Goal: Transaction & Acquisition: Book appointment/travel/reservation

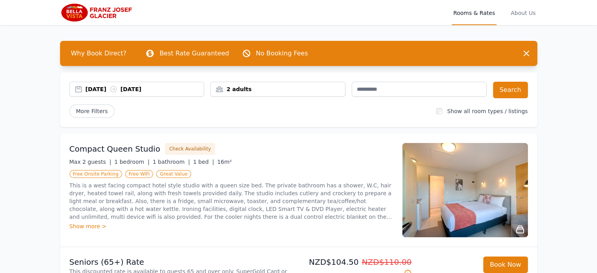
click at [559, 20] on nav "Open main menu Rooms & Rates About Us" at bounding box center [298, 12] width 597 height 25
click at [93, 89] on div "29 Aug 2025 30 Aug 2025" at bounding box center [145, 89] width 119 height 8
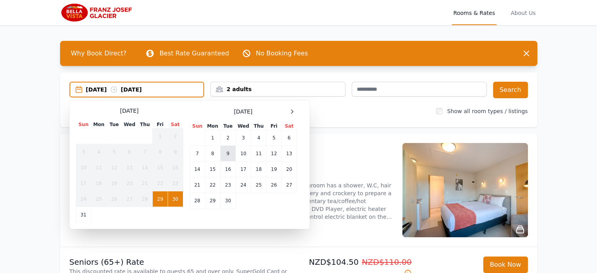
click at [228, 155] on td "9" at bounding box center [227, 154] width 15 height 16
click at [237, 151] on td "10" at bounding box center [243, 154] width 15 height 16
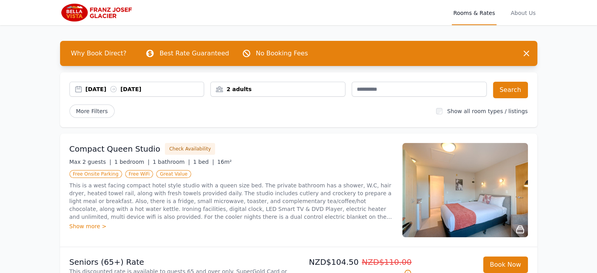
click at [237, 151] on div "Compact Queen Studio Check Availability" at bounding box center [232, 149] width 324 height 12
click at [517, 92] on button "Search" at bounding box center [510, 90] width 35 height 16
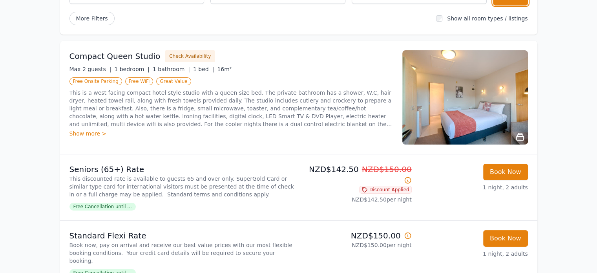
scroll to position [95, 0]
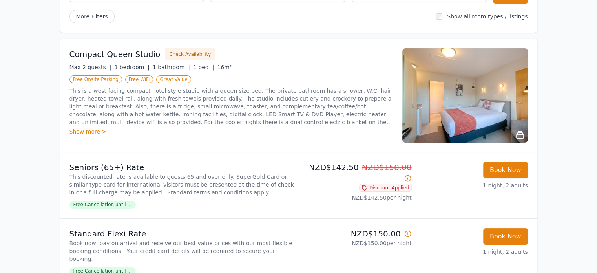
click at [516, 92] on img at bounding box center [466, 95] width 126 height 94
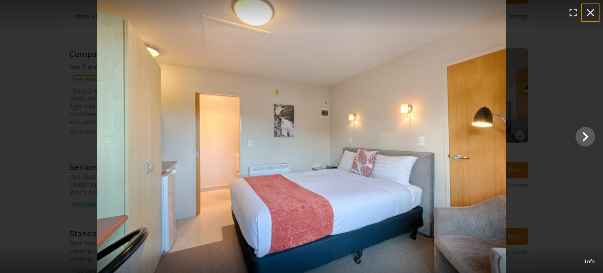
click at [594, 12] on icon "button" at bounding box center [591, 12] width 13 height 13
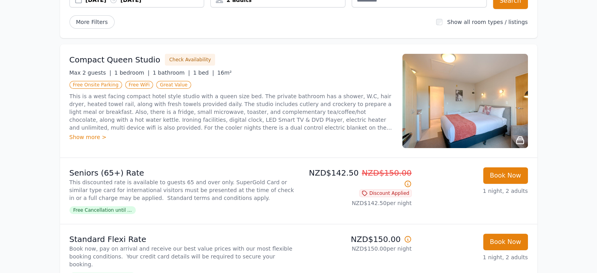
scroll to position [0, 0]
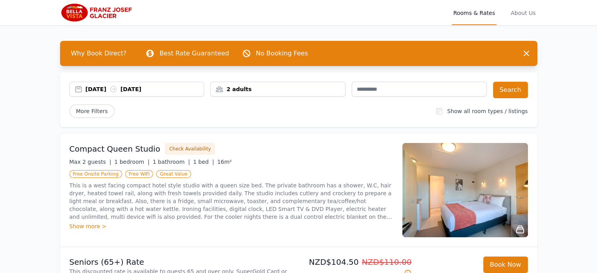
click at [116, 86] on icon at bounding box center [113, 89] width 6 height 6
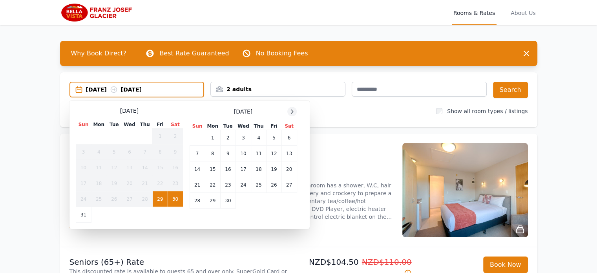
click at [295, 112] on icon at bounding box center [292, 111] width 6 height 6
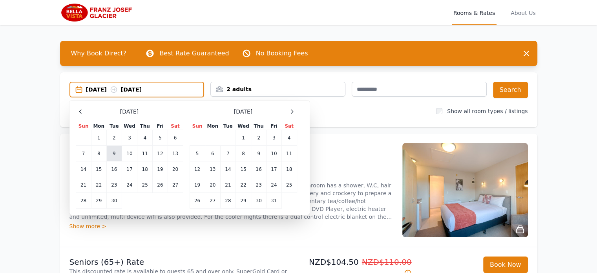
click at [117, 154] on td "9" at bounding box center [113, 154] width 15 height 16
click at [125, 154] on td "10" at bounding box center [129, 154] width 15 height 16
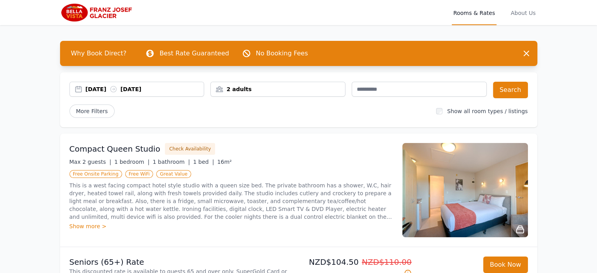
click at [105, 89] on div "09 Sep 2025 10 Sep 2025" at bounding box center [145, 89] width 119 height 8
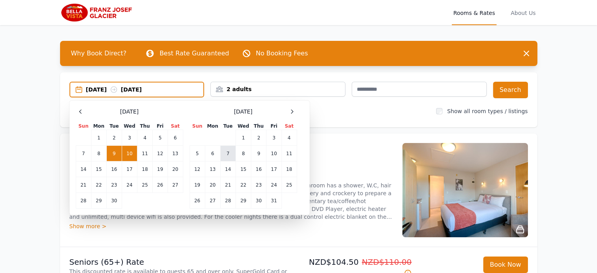
click at [227, 158] on td "7" at bounding box center [227, 154] width 15 height 16
click at [247, 158] on td "8" at bounding box center [243, 154] width 15 height 16
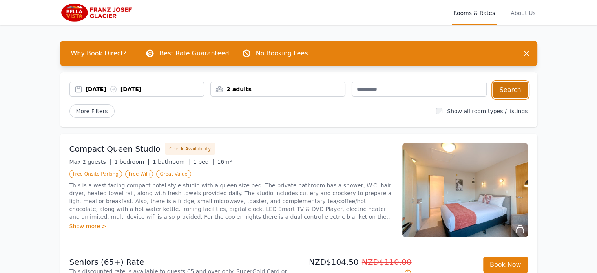
click at [508, 89] on button "Search" at bounding box center [510, 90] width 35 height 16
click at [124, 83] on div "07 Oct 2025 08 Oct 2025" at bounding box center [137, 89] width 135 height 15
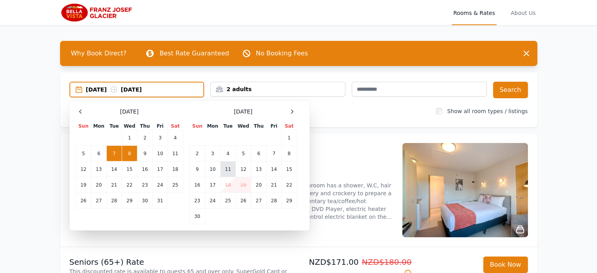
click at [226, 166] on td "11" at bounding box center [227, 169] width 15 height 16
click at [240, 170] on td "12" at bounding box center [243, 169] width 15 height 16
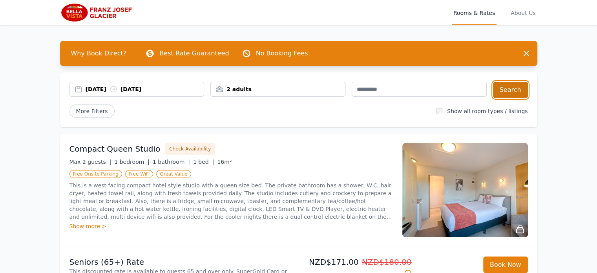
click at [515, 86] on button "Search" at bounding box center [510, 90] width 35 height 16
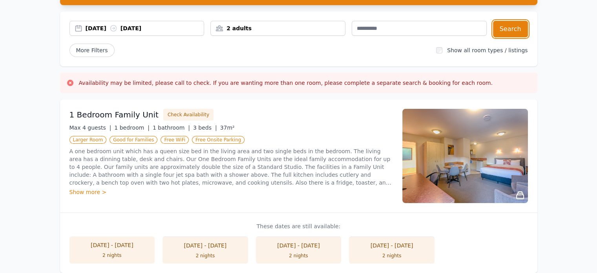
scroll to position [28, 0]
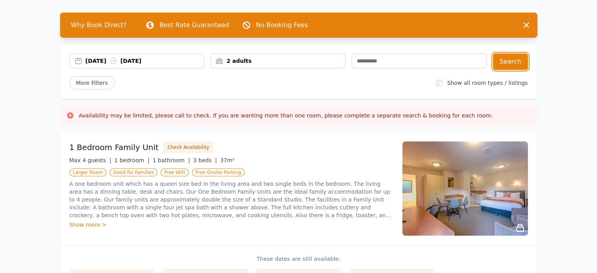
click at [120, 61] on div "11 Nov 2025 12 Nov 2025" at bounding box center [145, 61] width 119 height 8
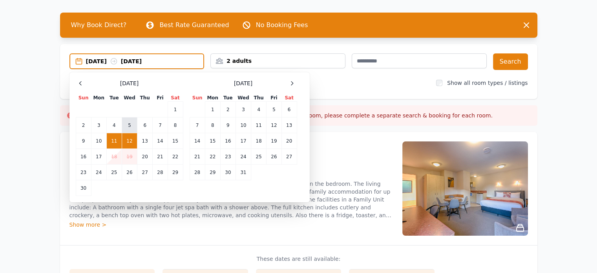
click at [127, 123] on td "5" at bounding box center [129, 125] width 15 height 16
click at [147, 126] on td "6" at bounding box center [144, 125] width 15 height 16
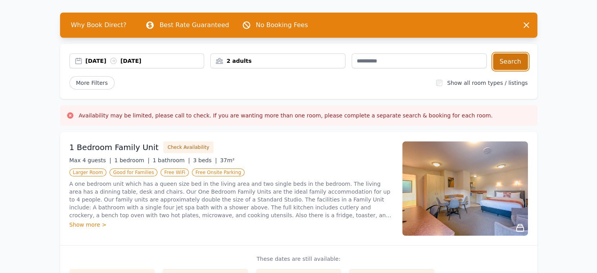
click at [512, 62] on button "Search" at bounding box center [510, 61] width 35 height 16
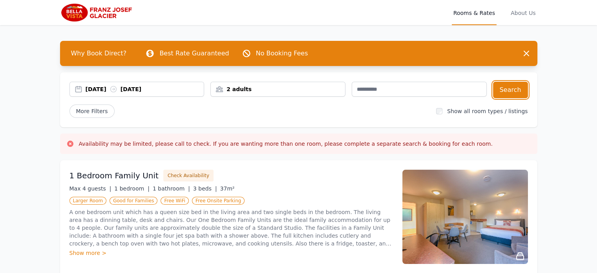
click at [129, 88] on div "05 Nov 2025 06 Nov 2025" at bounding box center [145, 89] width 119 height 8
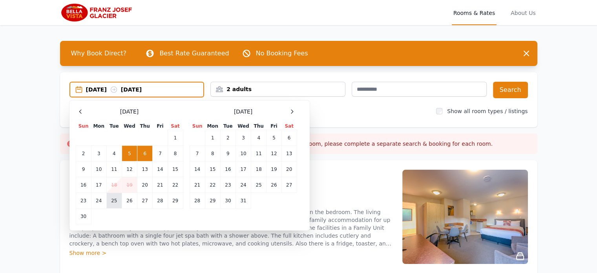
click at [114, 200] on td "25" at bounding box center [113, 201] width 15 height 16
click at [130, 200] on td "26" at bounding box center [129, 201] width 15 height 16
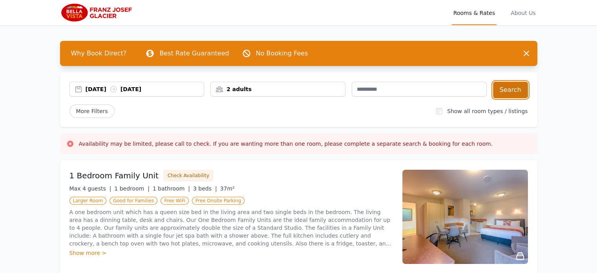
click at [511, 87] on button "Search" at bounding box center [510, 90] width 35 height 16
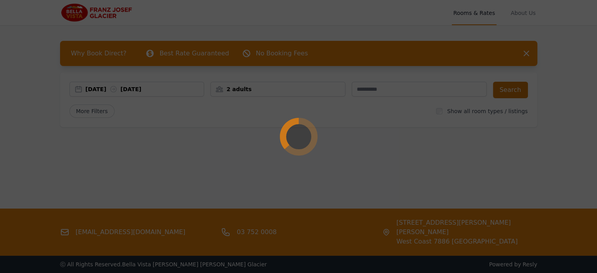
click at [511, 87] on div at bounding box center [298, 136] width 597 height 273
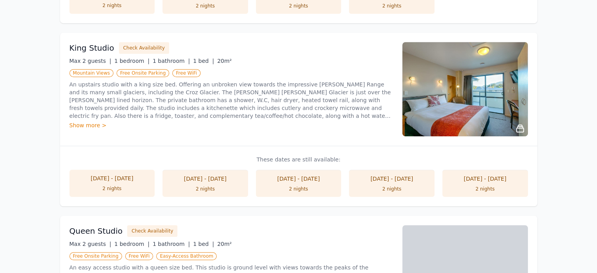
scroll to position [498, 0]
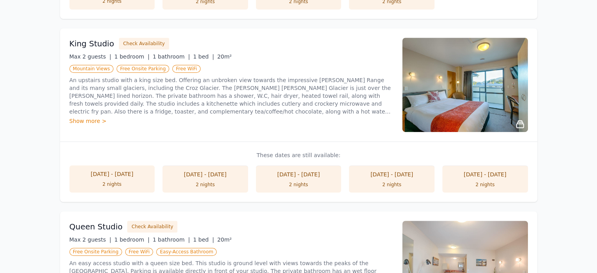
click at [310, 178] on li "25 Nov - 27 Nov 2 nights" at bounding box center [299, 178] width 86 height 27
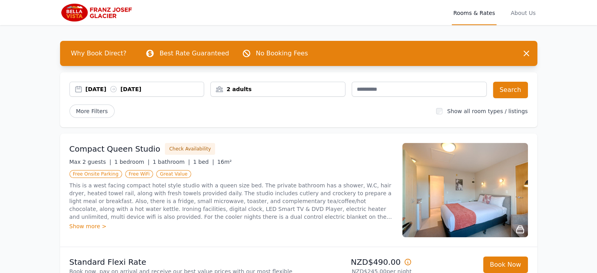
click at [310, 178] on div "Compact Queen Studio Check Availability Max 2 guests | 1 bedroom | 1 bathroom |…" at bounding box center [232, 190] width 324 height 94
click at [117, 93] on icon at bounding box center [114, 89] width 8 height 8
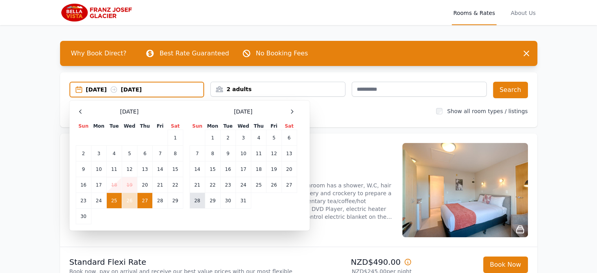
click at [202, 200] on td "28" at bounding box center [197, 201] width 15 height 16
click at [208, 200] on td "29" at bounding box center [212, 201] width 15 height 16
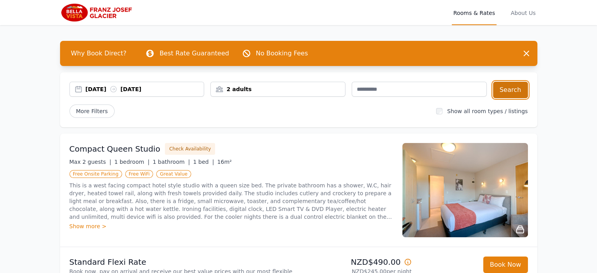
click at [514, 86] on button "Search" at bounding box center [510, 90] width 35 height 16
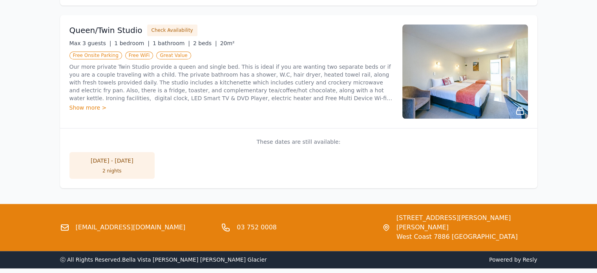
scroll to position [850, 0]
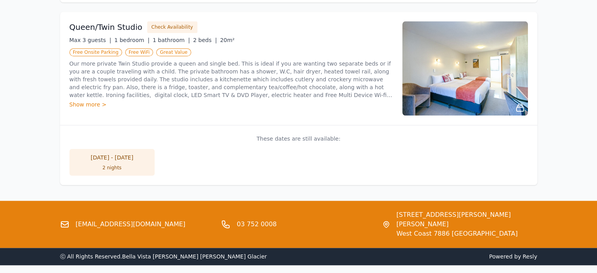
click at [102, 163] on li "28 Dec - 30 Dec 2 nights" at bounding box center [113, 162] width 86 height 27
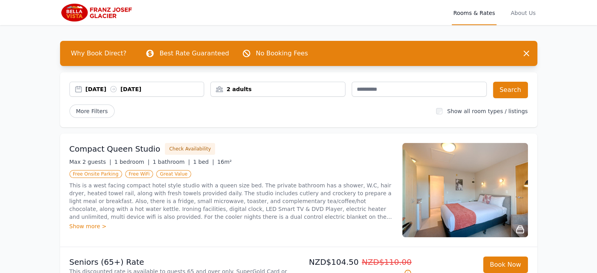
click at [117, 92] on icon at bounding box center [114, 89] width 8 height 8
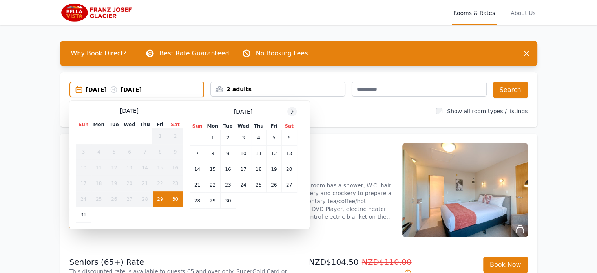
click at [291, 110] on icon at bounding box center [292, 111] width 6 height 6
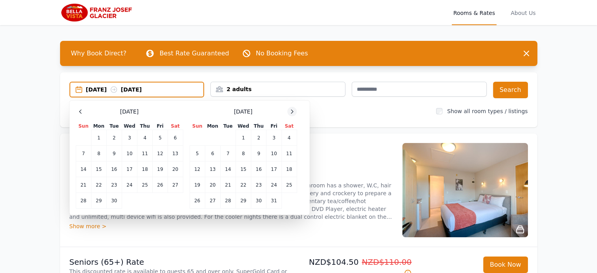
click at [291, 110] on icon at bounding box center [292, 111] width 6 height 6
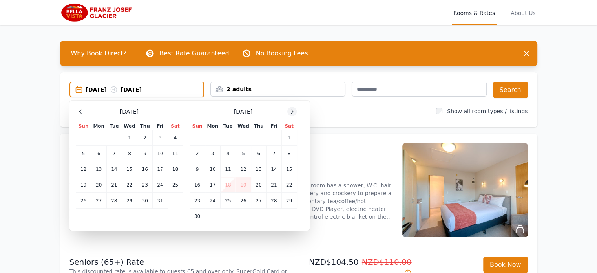
click at [291, 110] on icon at bounding box center [292, 111] width 6 height 6
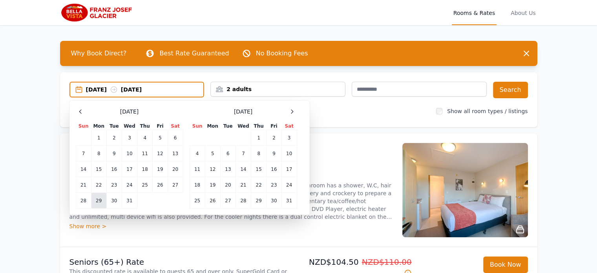
click at [99, 197] on td "29" at bounding box center [98, 201] width 15 height 16
click at [128, 201] on td "31" at bounding box center [129, 201] width 15 height 16
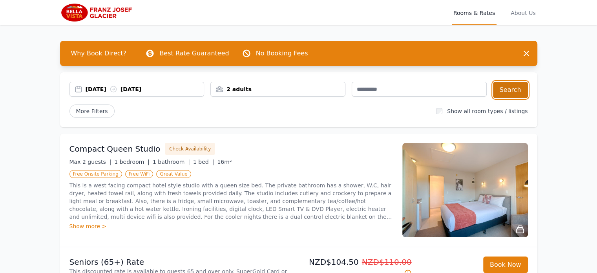
click at [511, 83] on button "Search" at bounding box center [510, 90] width 35 height 16
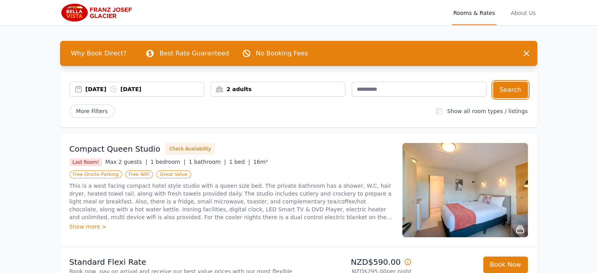
click at [117, 87] on div "[DATE] [DATE]" at bounding box center [145, 89] width 119 height 8
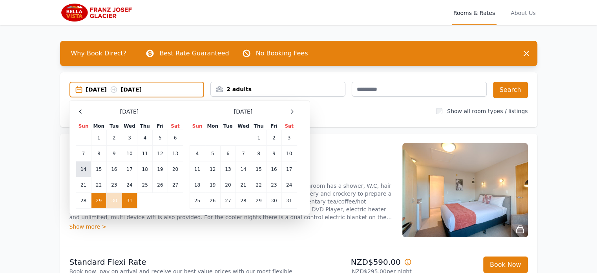
click at [89, 167] on td "14" at bounding box center [83, 169] width 15 height 16
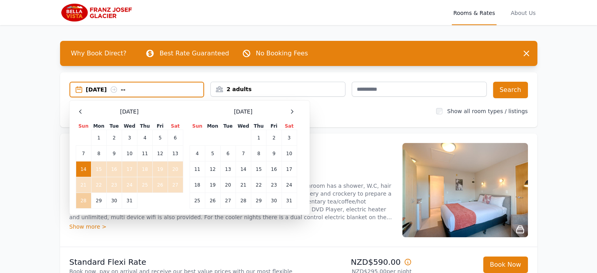
click at [81, 201] on td "28" at bounding box center [83, 201] width 15 height 16
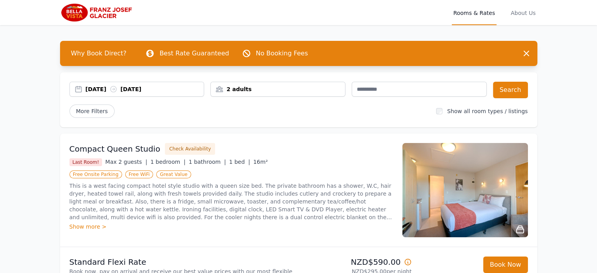
click at [81, 201] on p "This is a west facing compact hotel style studio with a queen size bed. The pri…" at bounding box center [232, 201] width 324 height 39
click at [172, 86] on div "[DATE] [DATE]" at bounding box center [145, 89] width 119 height 8
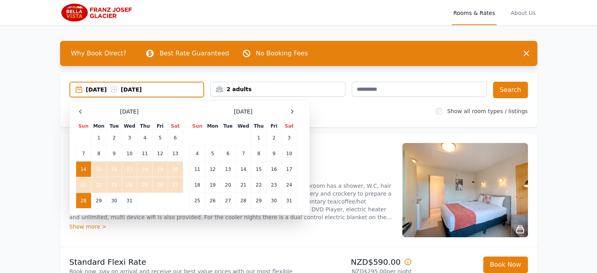
click at [172, 86] on div "[DATE] [DATE]" at bounding box center [145, 90] width 118 height 8
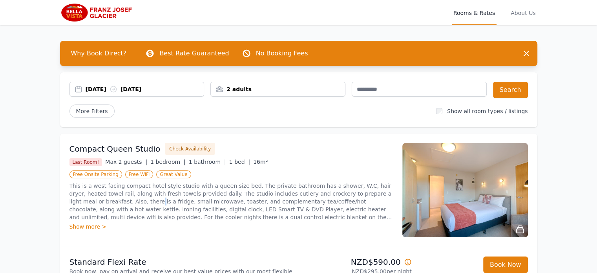
click at [136, 89] on div "[DATE] [DATE]" at bounding box center [145, 89] width 119 height 8
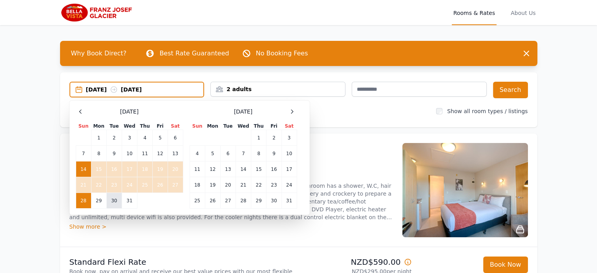
click at [114, 199] on td "30" at bounding box center [113, 201] width 15 height 16
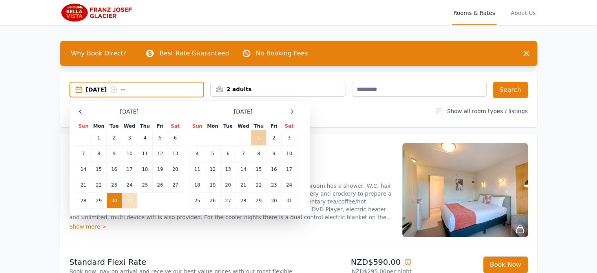
click at [260, 140] on td "1" at bounding box center [258, 138] width 15 height 16
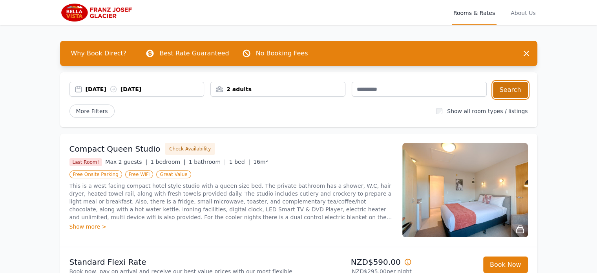
click at [516, 92] on button "Search" at bounding box center [510, 90] width 35 height 16
click at [121, 83] on div "[DATE] [DATE]" at bounding box center [137, 89] width 135 height 15
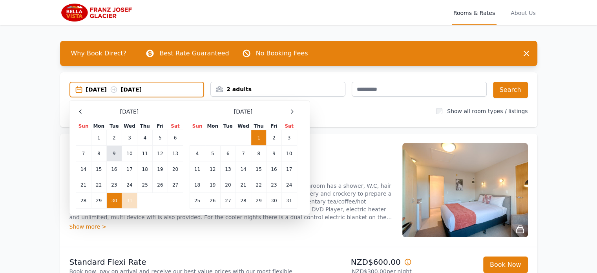
click at [118, 156] on td "9" at bounding box center [113, 154] width 15 height 16
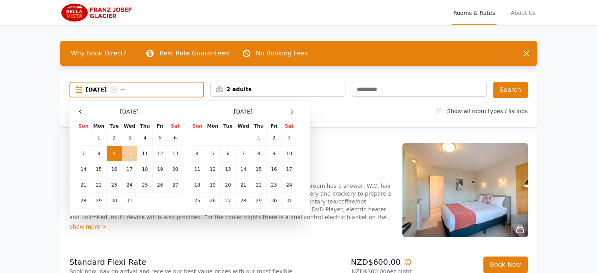
click at [134, 152] on td "10" at bounding box center [129, 154] width 15 height 16
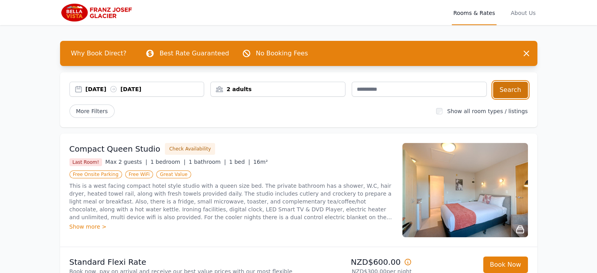
click at [508, 90] on button "Search" at bounding box center [510, 90] width 35 height 16
click at [333, 42] on div "Why Book Direct? Best Rate Guaranteed No Booking Fees Dismiss Dismiss" at bounding box center [299, 53] width 478 height 25
click at [116, 88] on div "[DATE] [DATE]" at bounding box center [145, 89] width 119 height 8
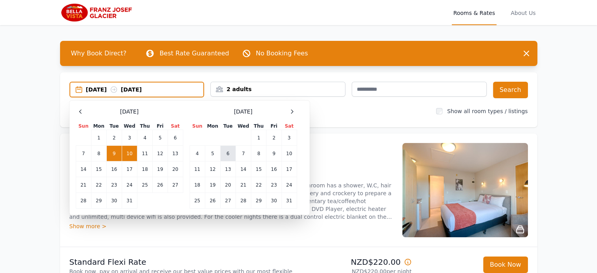
click at [234, 150] on td "6" at bounding box center [227, 154] width 15 height 16
click at [243, 152] on td "7" at bounding box center [243, 154] width 15 height 16
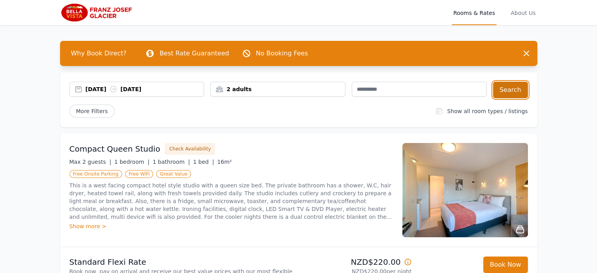
click at [517, 86] on button "Search" at bounding box center [510, 90] width 35 height 16
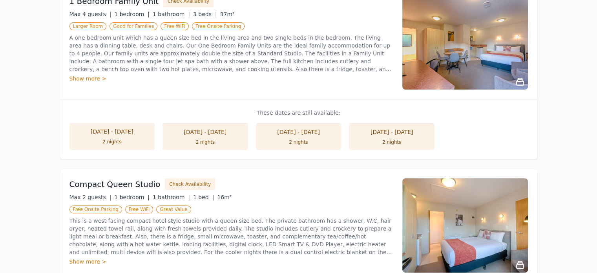
scroll to position [171, 0]
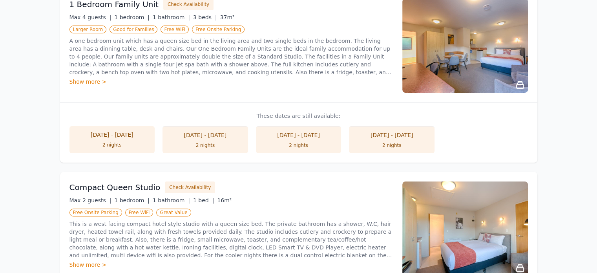
click at [206, 135] on div "[DATE] - [DATE]" at bounding box center [205, 135] width 70 height 8
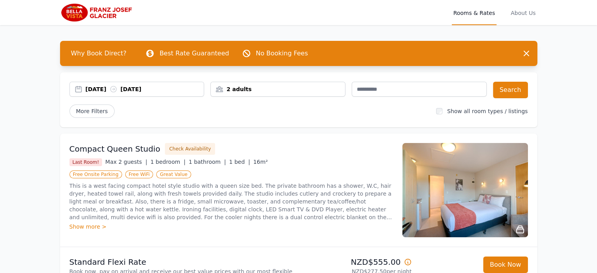
click at [117, 90] on icon at bounding box center [114, 89] width 8 height 8
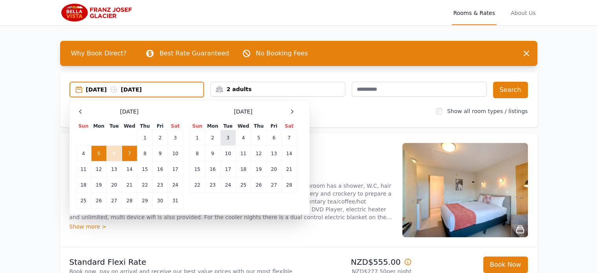
click at [222, 138] on td "3" at bounding box center [227, 138] width 15 height 16
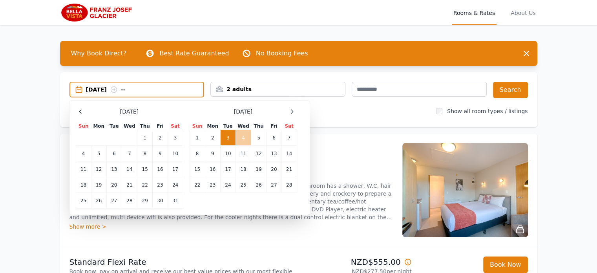
click at [247, 138] on td "4" at bounding box center [243, 138] width 15 height 16
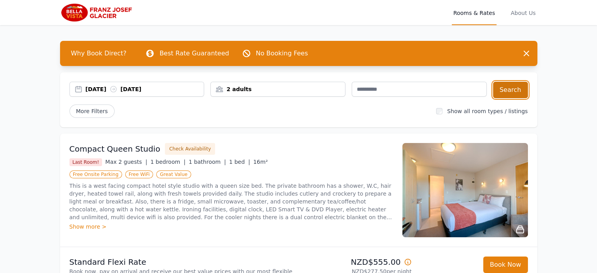
click at [508, 84] on button "Search" at bounding box center [510, 90] width 35 height 16
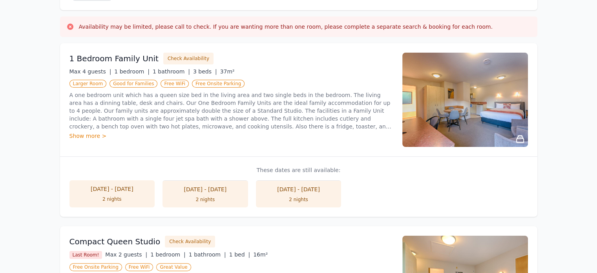
scroll to position [133, 0]
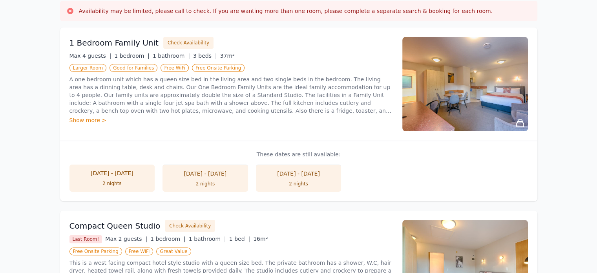
click at [203, 167] on li "[DATE] - [DATE] 2 nights" at bounding box center [206, 178] width 86 height 27
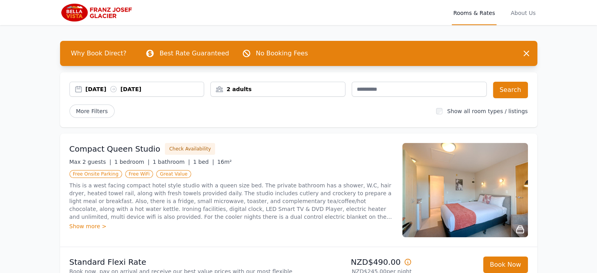
click at [138, 88] on div "[DATE] [DATE]" at bounding box center [145, 89] width 119 height 8
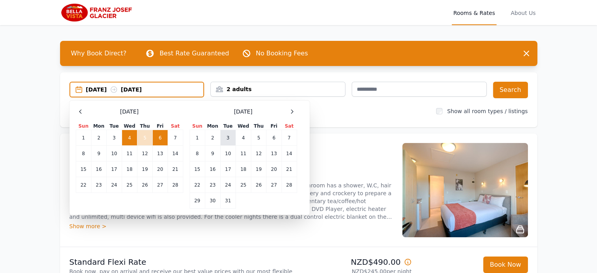
click at [226, 134] on td "3" at bounding box center [227, 138] width 15 height 16
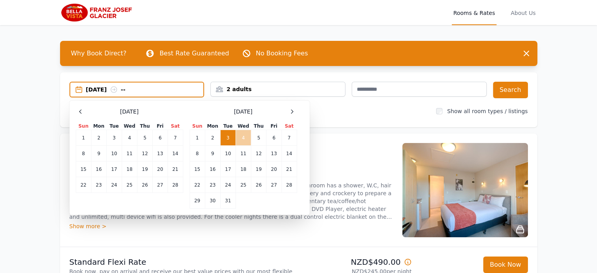
click at [244, 136] on td "4" at bounding box center [243, 138] width 15 height 16
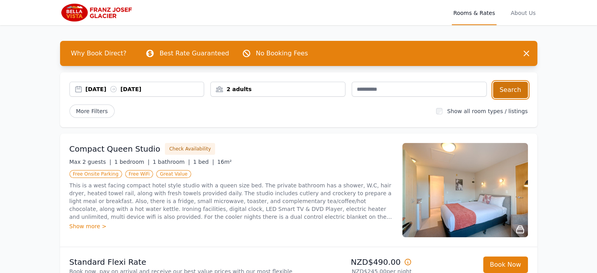
click at [506, 86] on button "Search" at bounding box center [510, 90] width 35 height 16
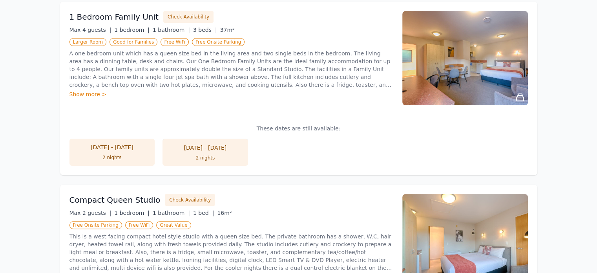
scroll to position [157, 0]
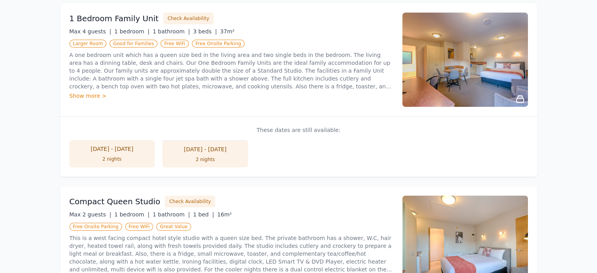
click at [202, 155] on li "[DATE] - [DATE] 2 nights" at bounding box center [206, 153] width 86 height 27
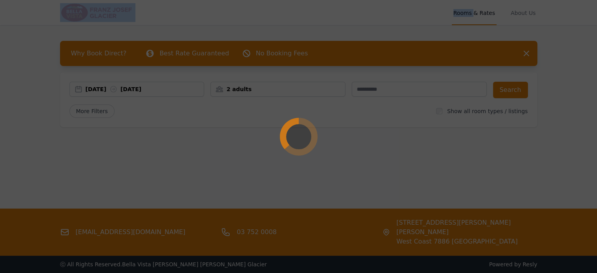
click at [202, 155] on div at bounding box center [298, 136] width 597 height 273
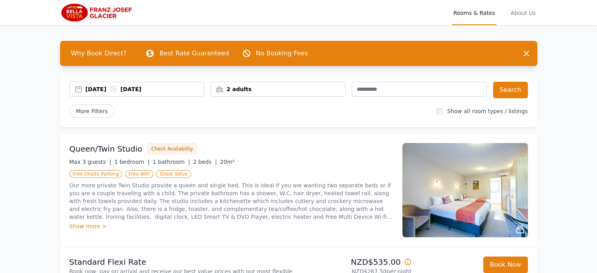
click at [202, 155] on div "Queen/Twin Studio Check Availability Max 3 guests | 1 bedroom | 1 bathroom | 2 …" at bounding box center [232, 190] width 324 height 94
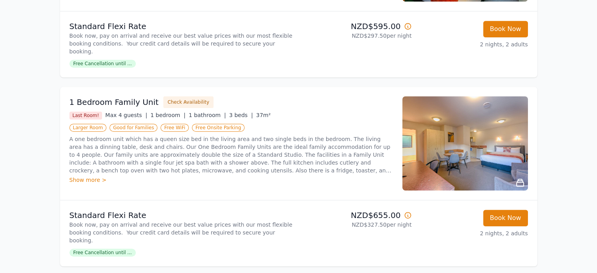
scroll to position [411, 0]
